Goal: Navigation & Orientation: Find specific page/section

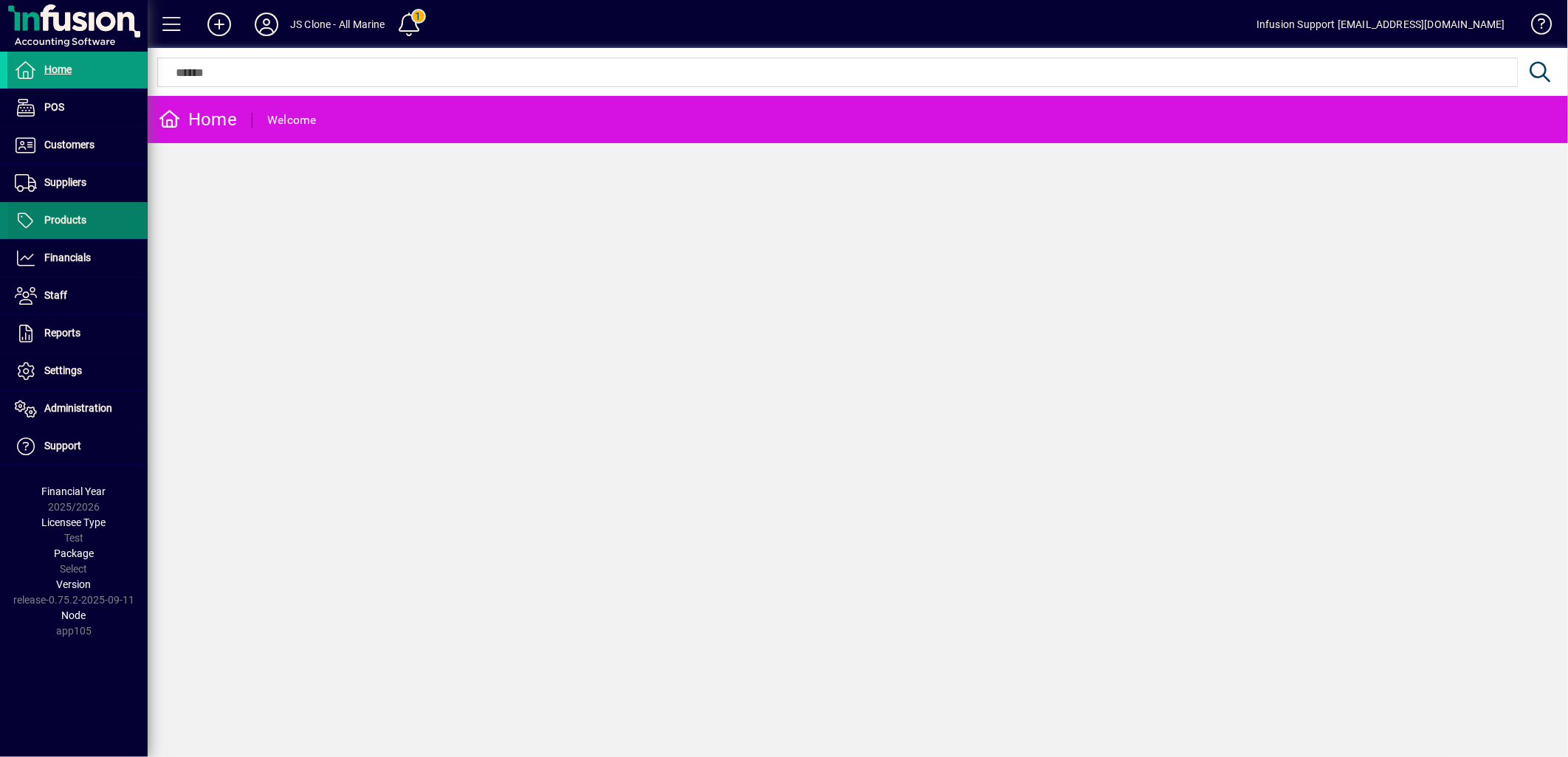
click at [74, 223] on span "Products" at bounding box center [65, 219] width 42 height 11
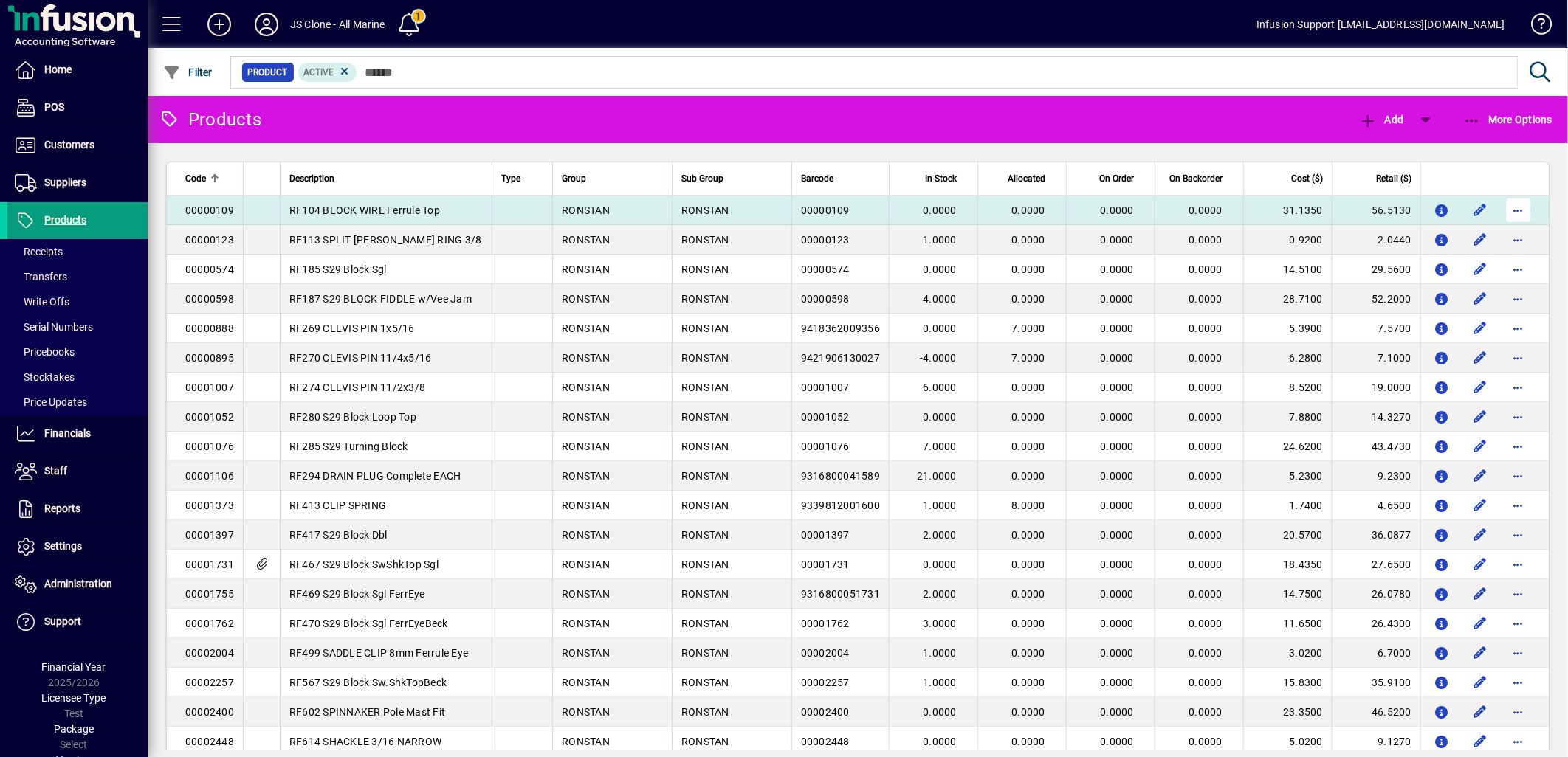
click at [1507, 207] on span "button" at bounding box center [1517, 210] width 35 height 35
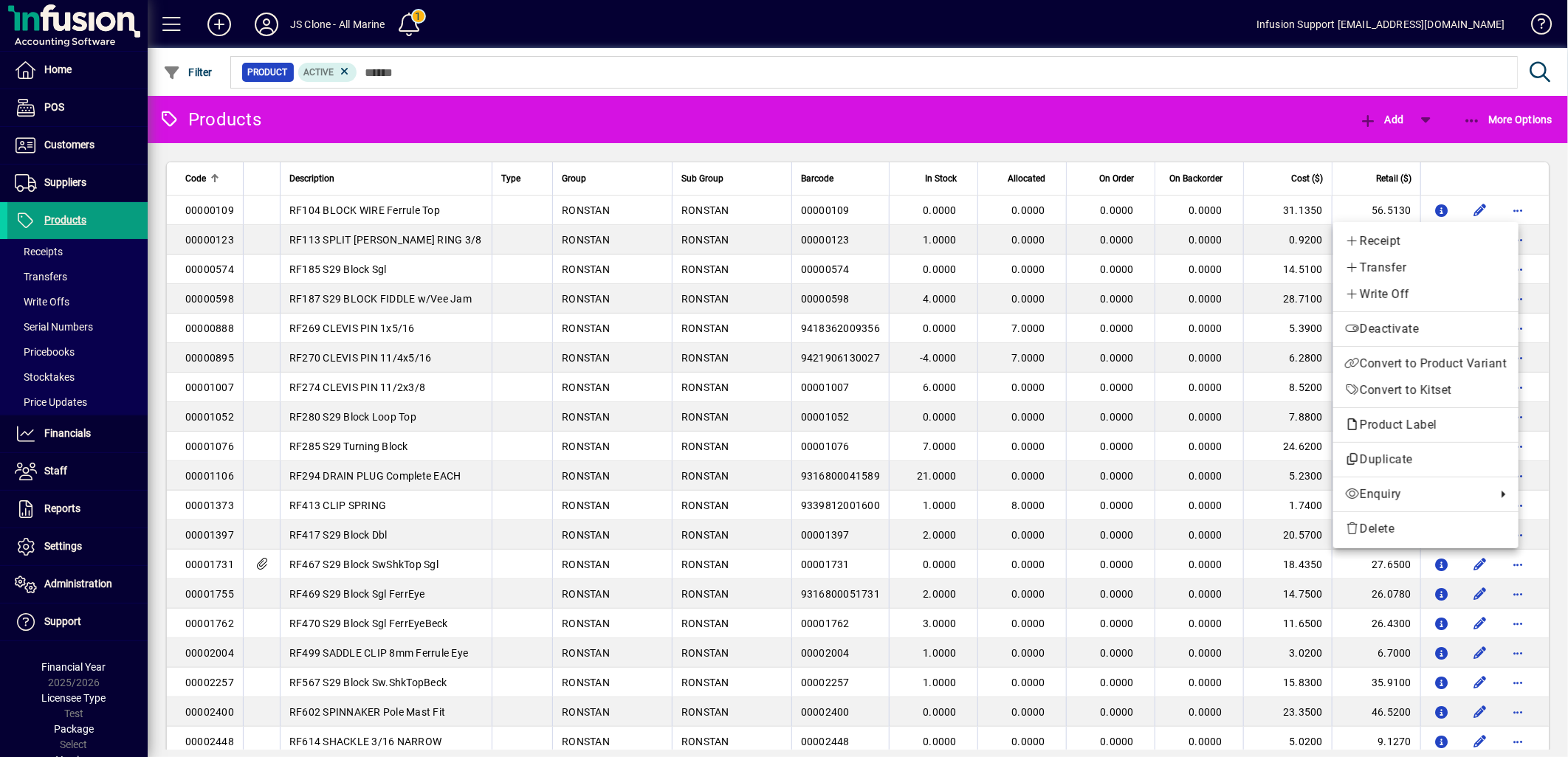
click at [54, 275] on div at bounding box center [784, 378] width 1568 height 757
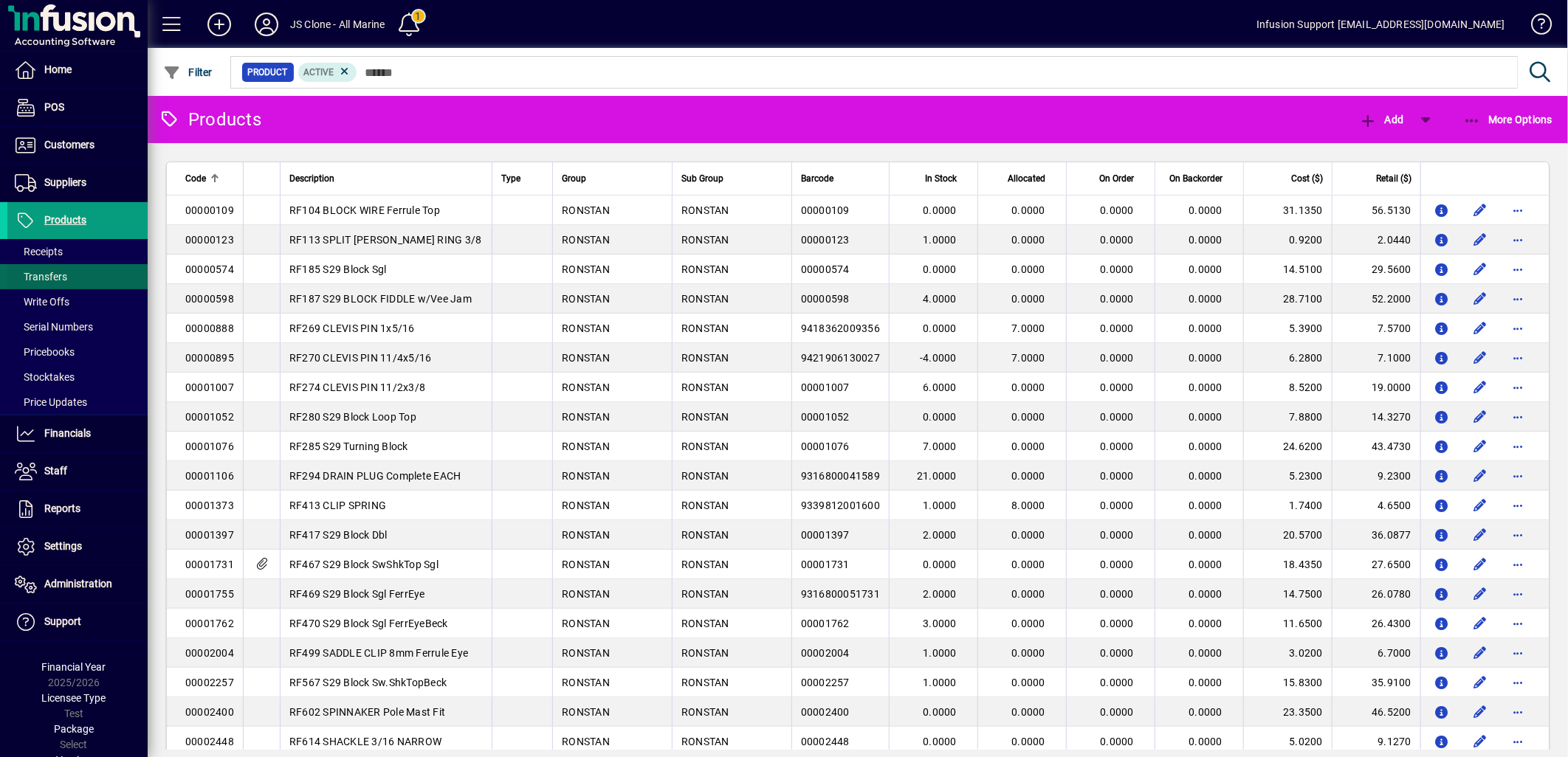
click at [54, 275] on span "Transfers" at bounding box center [40, 277] width 53 height 11
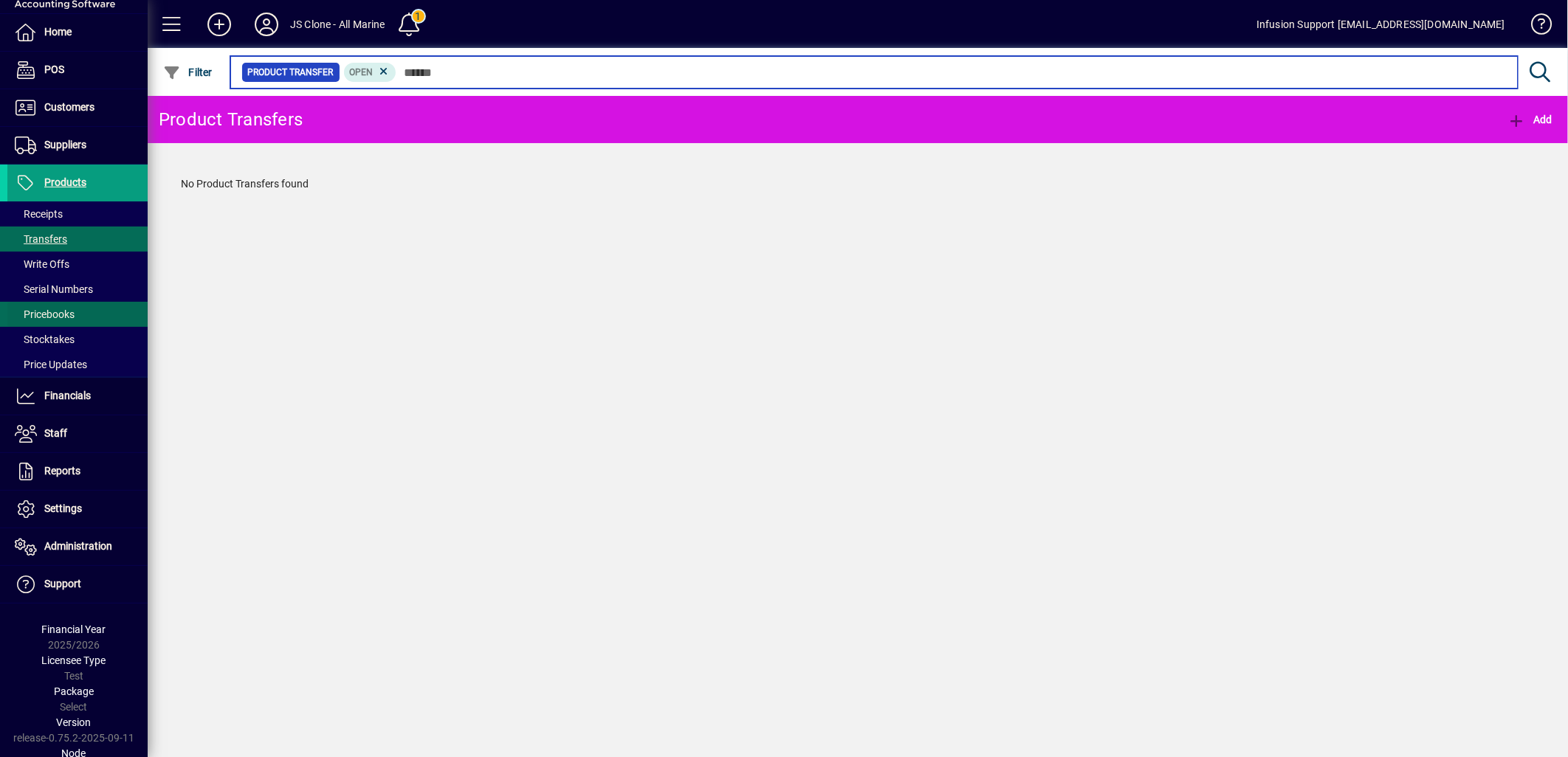
scroll to position [57, 0]
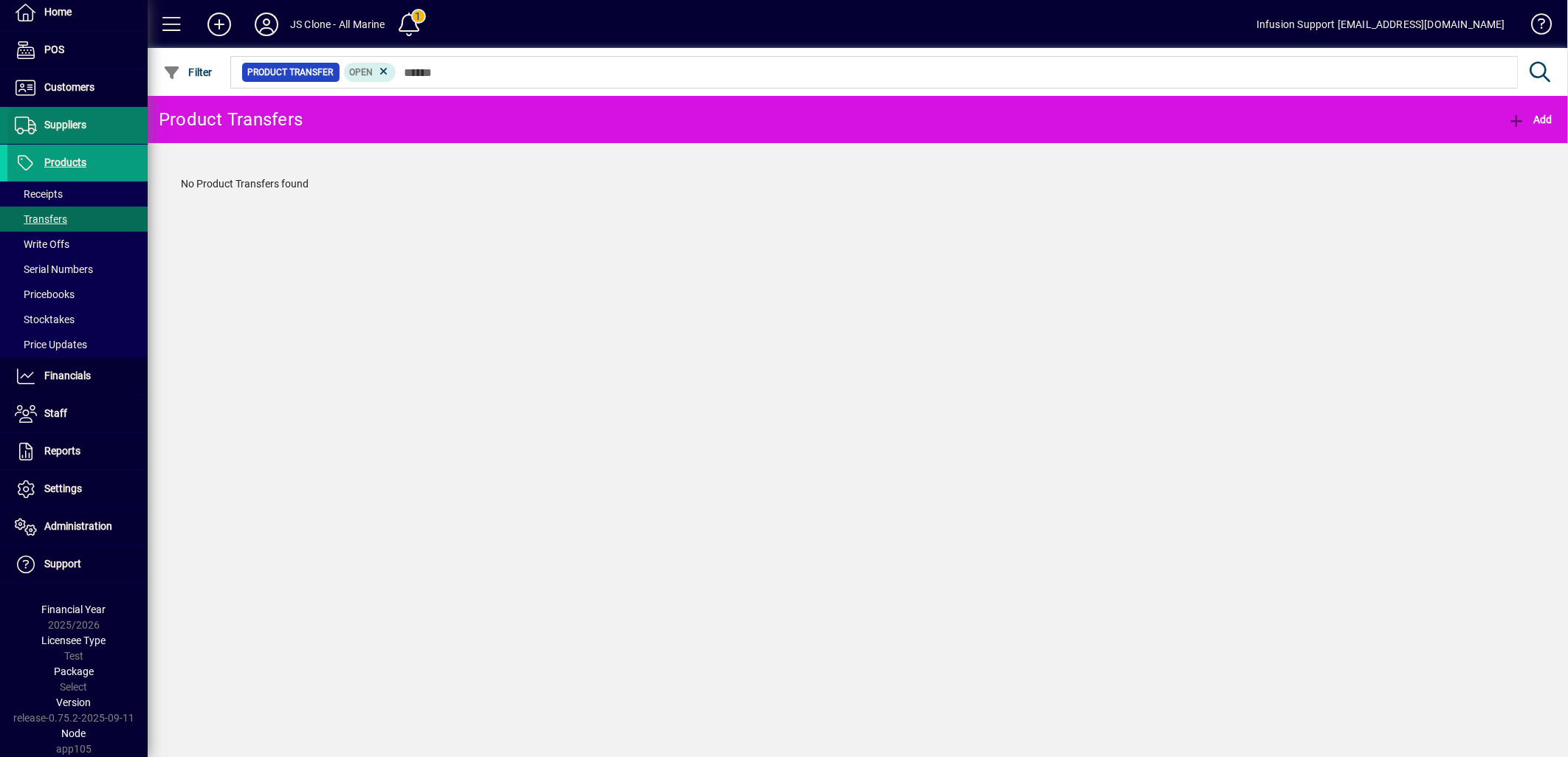
click at [61, 123] on span "Suppliers" at bounding box center [65, 125] width 42 height 11
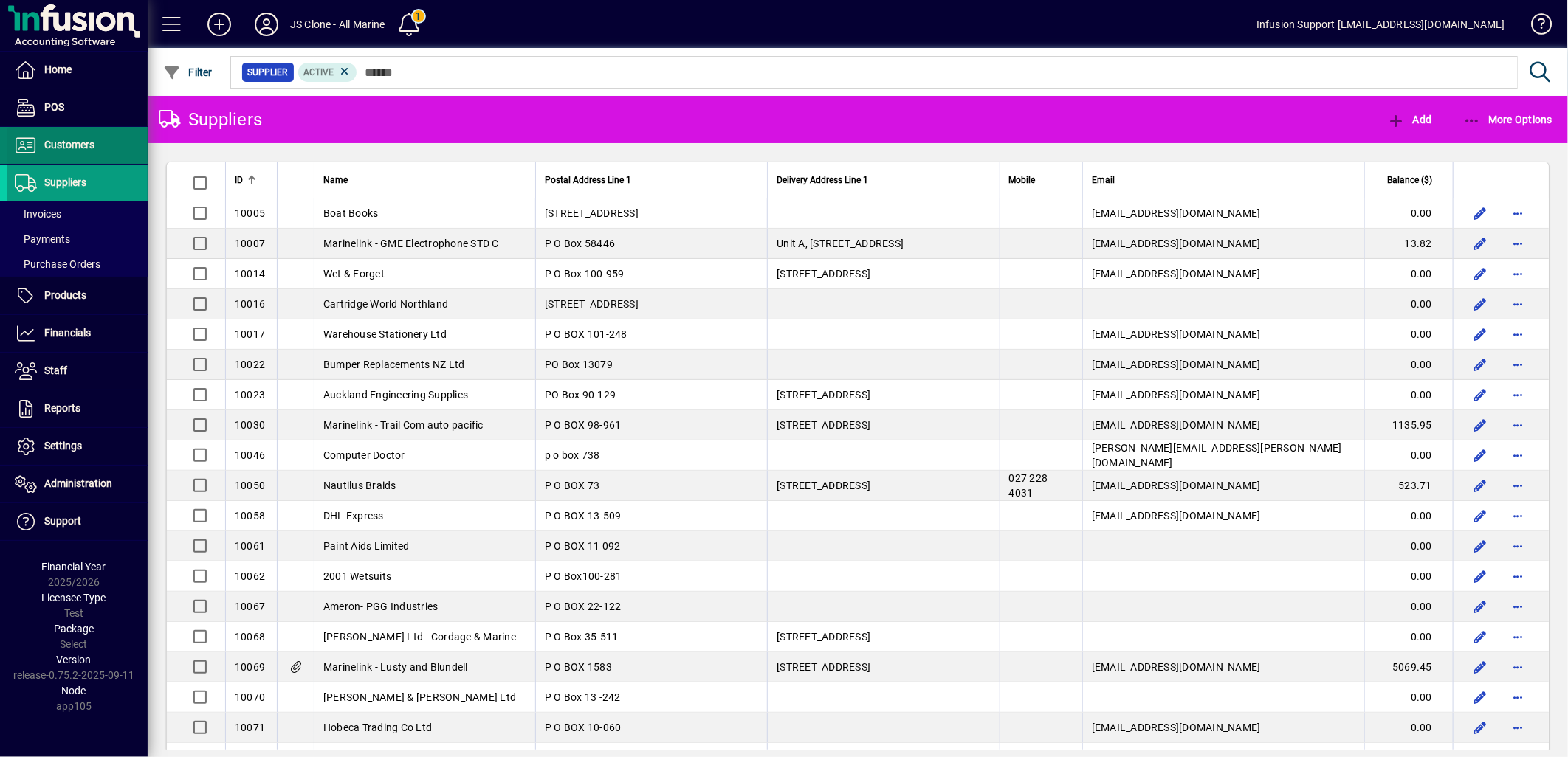
click at [74, 145] on span "Customers" at bounding box center [69, 145] width 50 height 11
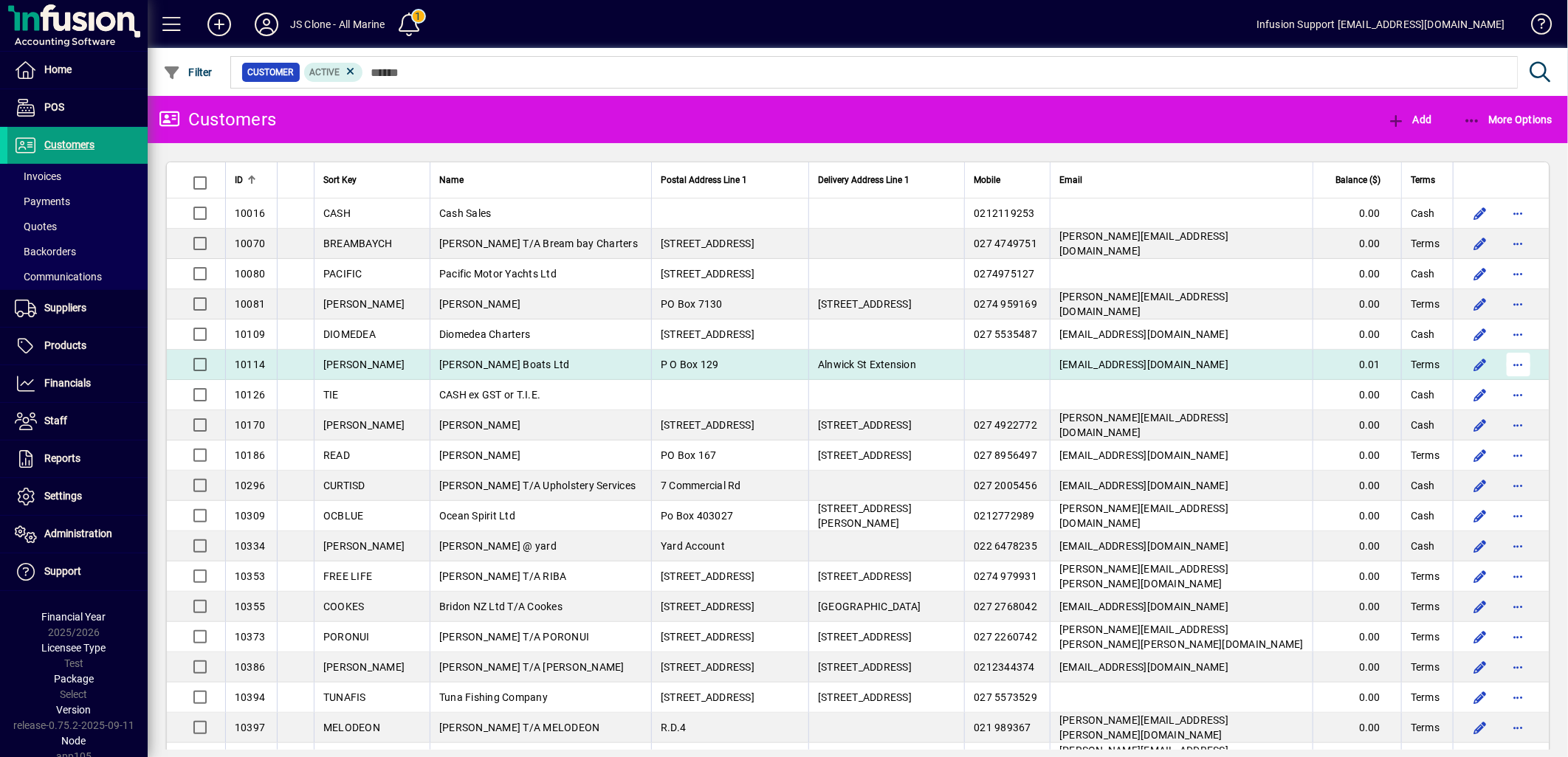
click at [1511, 364] on span "button" at bounding box center [1517, 364] width 35 height 35
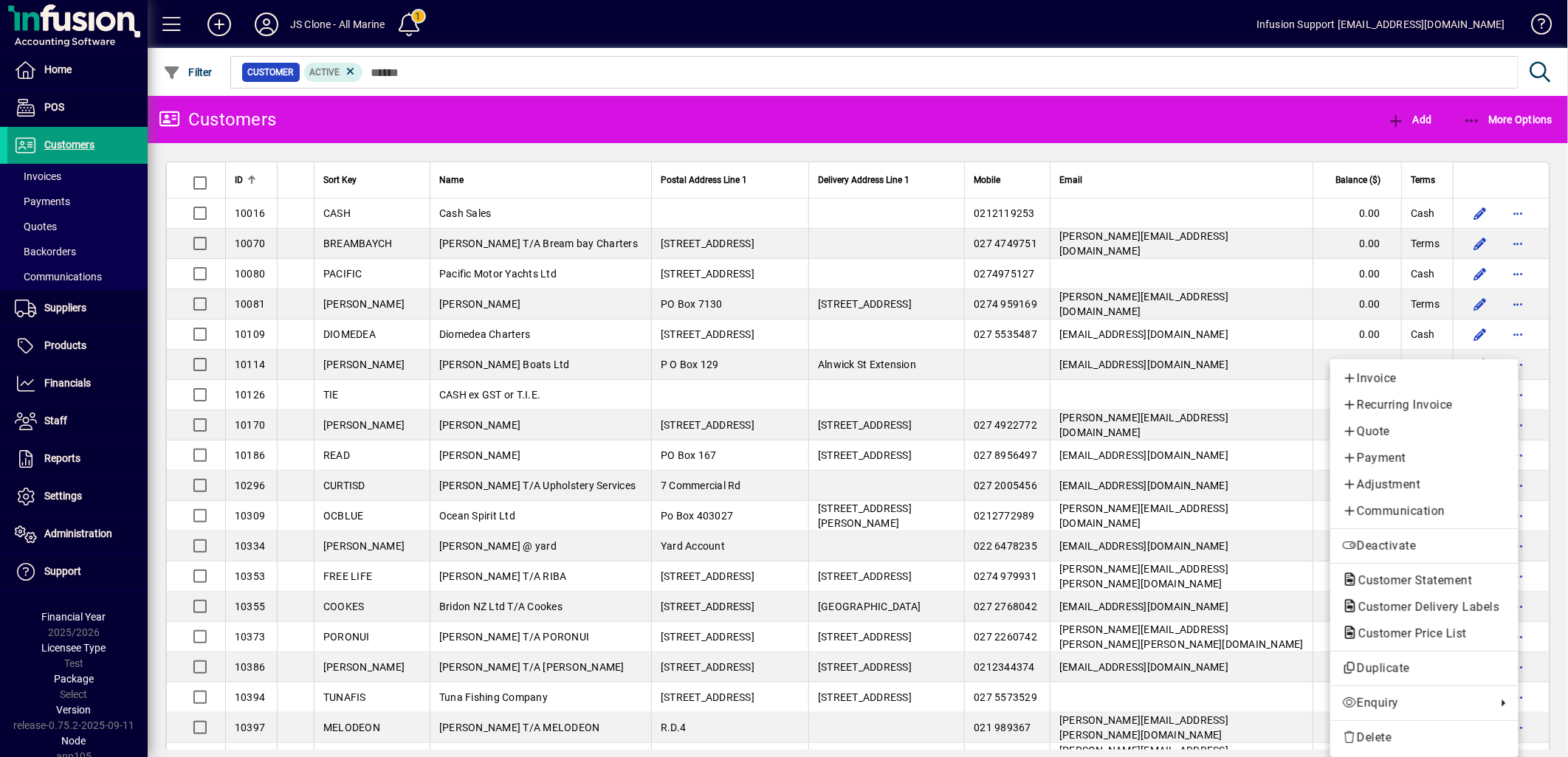
click at [262, 22] on div at bounding box center [784, 378] width 1568 height 757
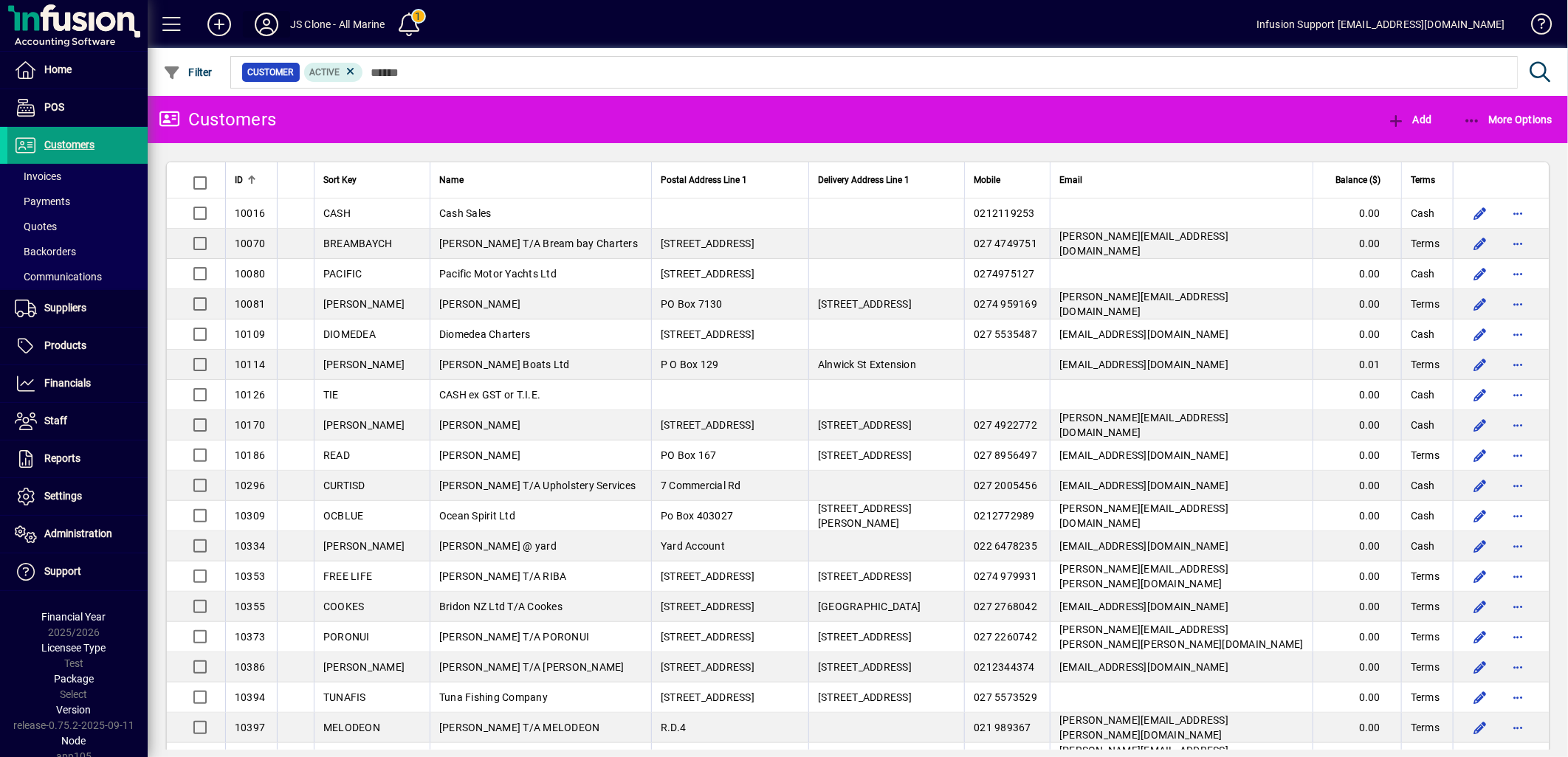
click at [264, 24] on icon at bounding box center [266, 24] width 30 height 24
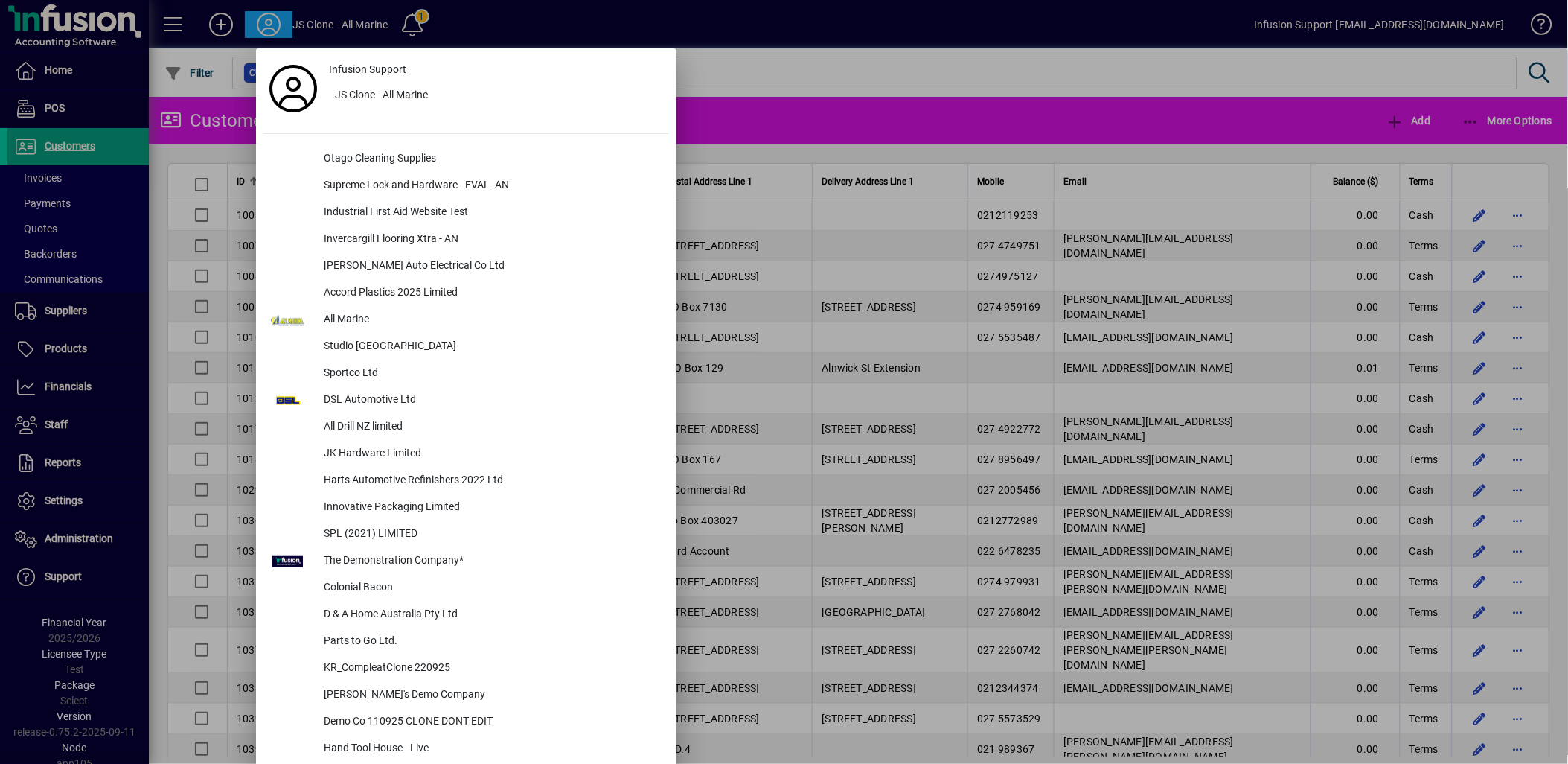
click at [1545, 21] on div at bounding box center [784, 382] width 1568 height 764
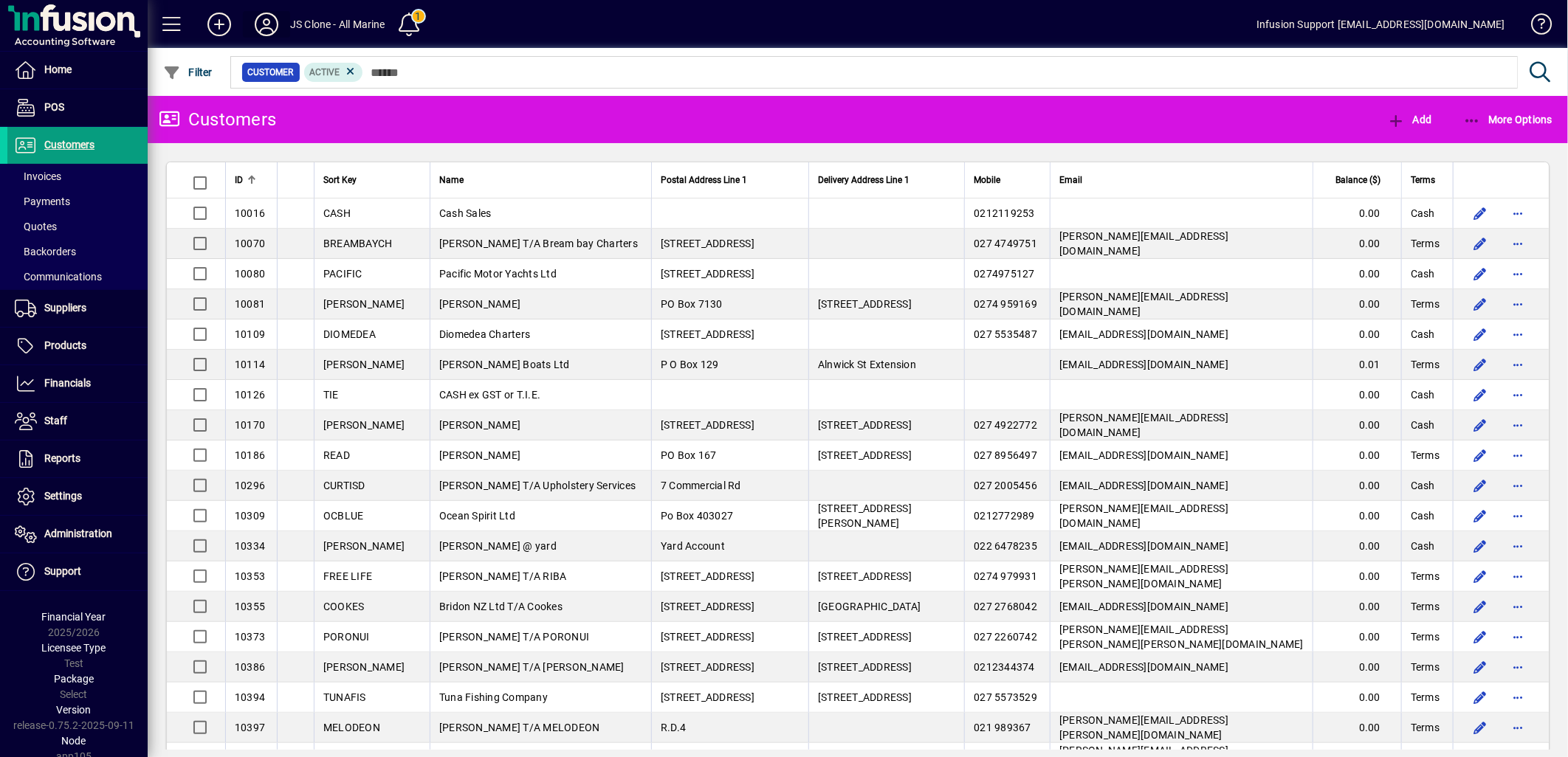
click at [271, 24] on icon at bounding box center [266, 24] width 30 height 24
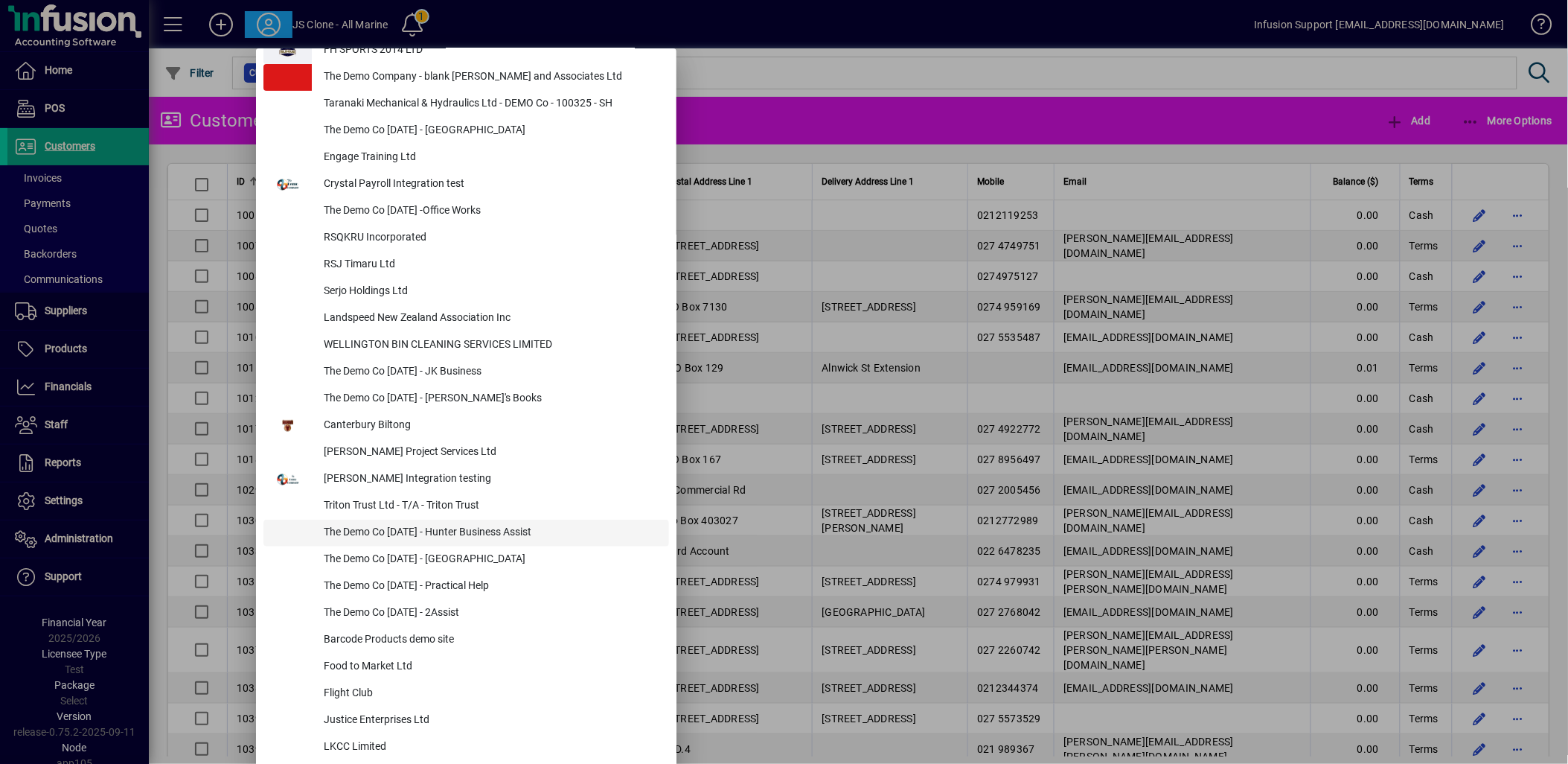
scroll to position [6303, 0]
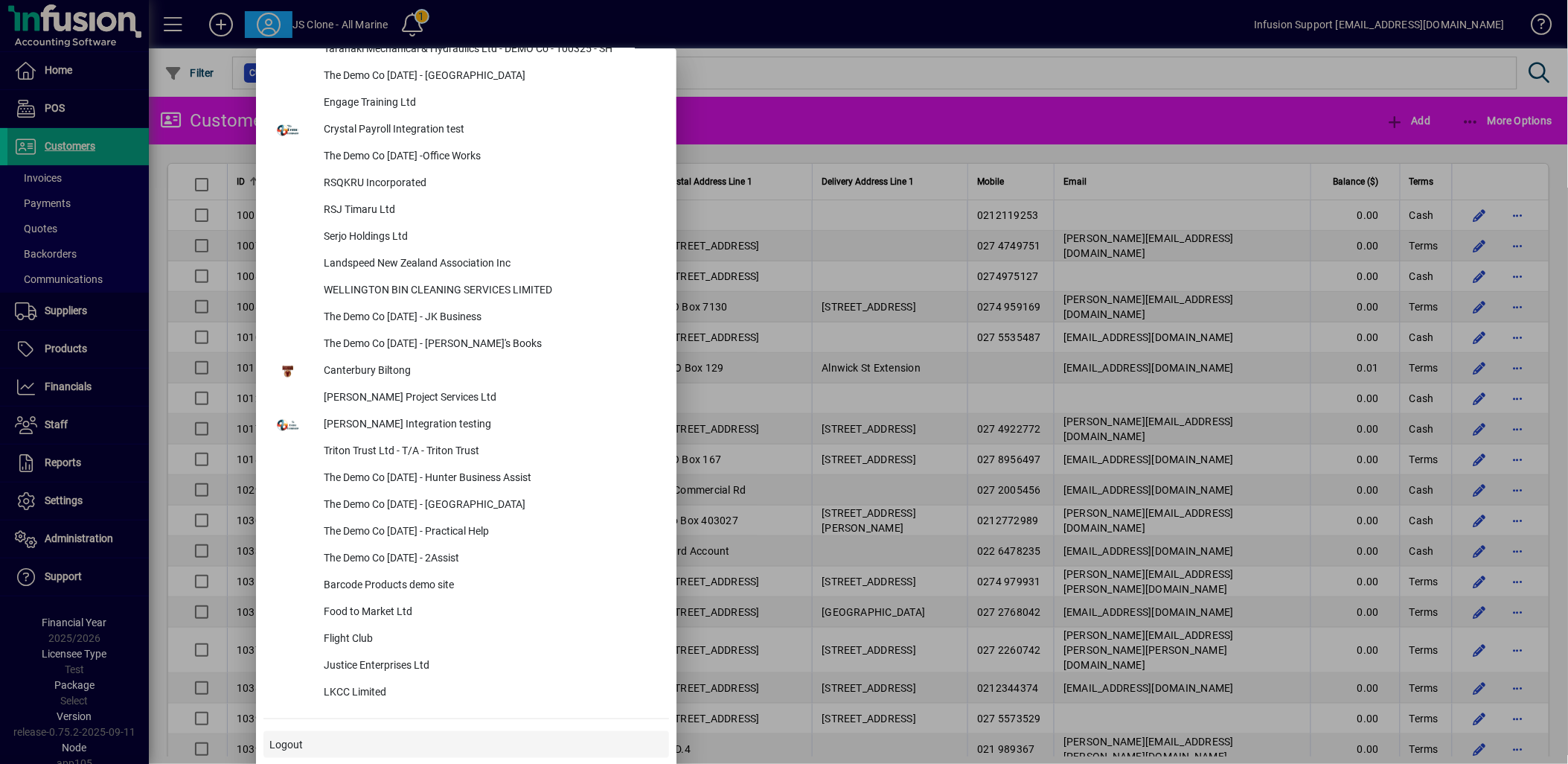
click at [289, 738] on span "Logout" at bounding box center [286, 745] width 34 height 15
